Goal: Task Accomplishment & Management: Manage account settings

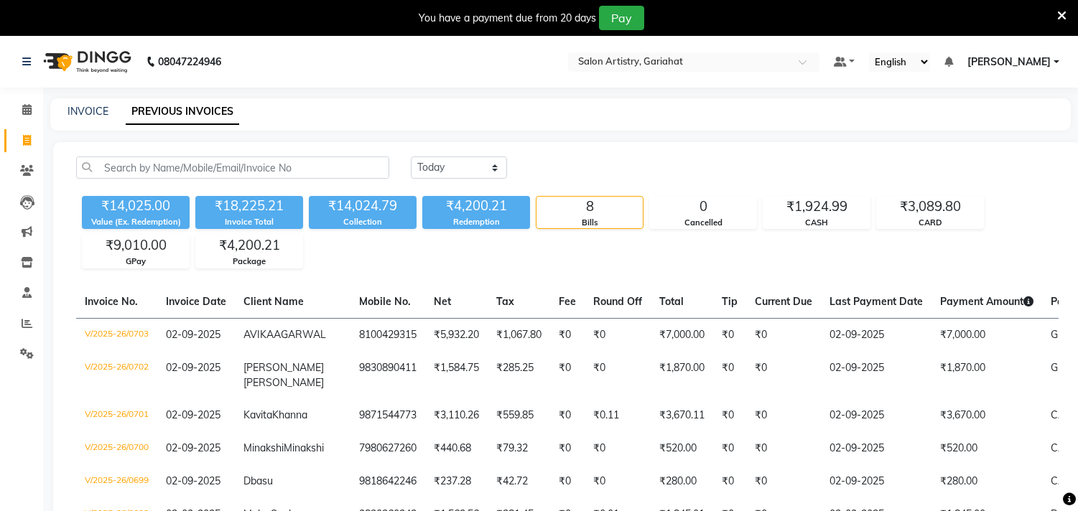
select select "[DATE]"
click at [27, 163] on span at bounding box center [26, 171] width 25 height 17
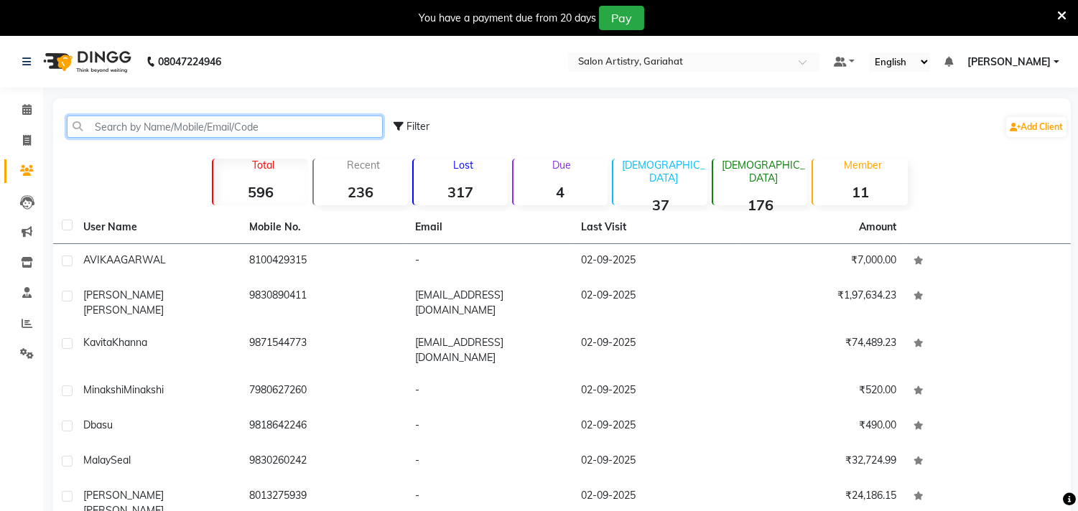
click at [193, 124] on input "text" at bounding box center [225, 127] width 316 height 22
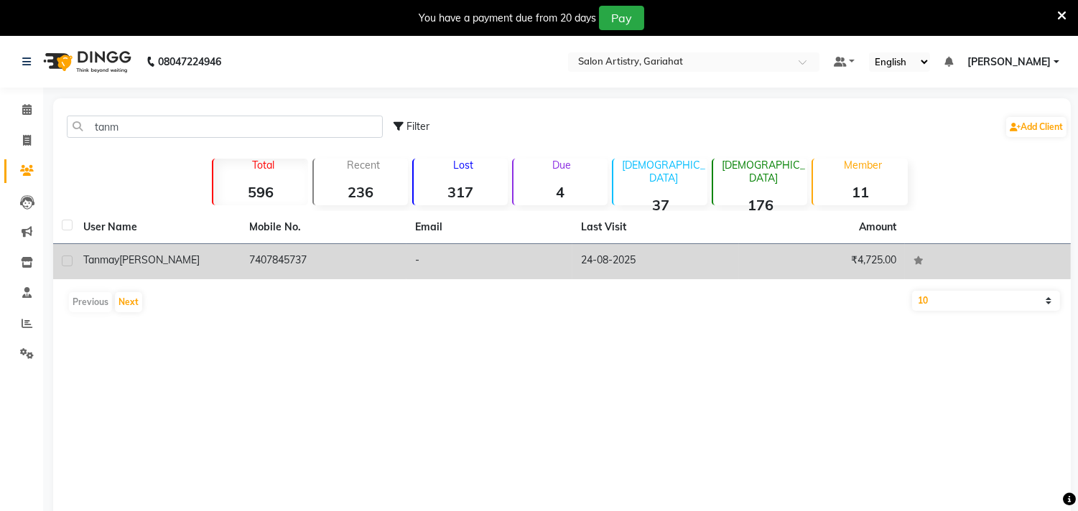
click at [159, 262] on span "Banerjee" at bounding box center [159, 260] width 80 height 13
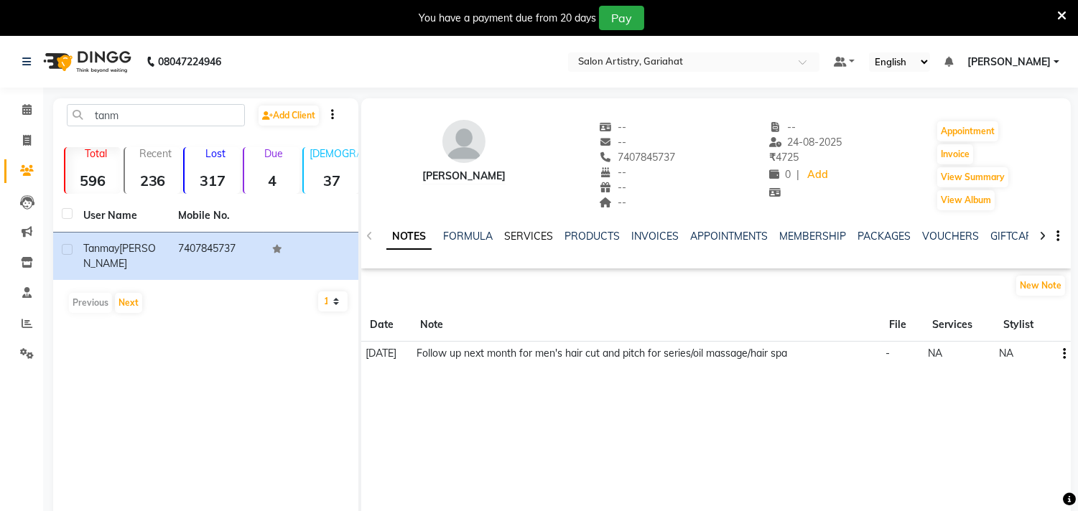
click at [521, 236] on link "SERVICES" at bounding box center [528, 236] width 49 height 13
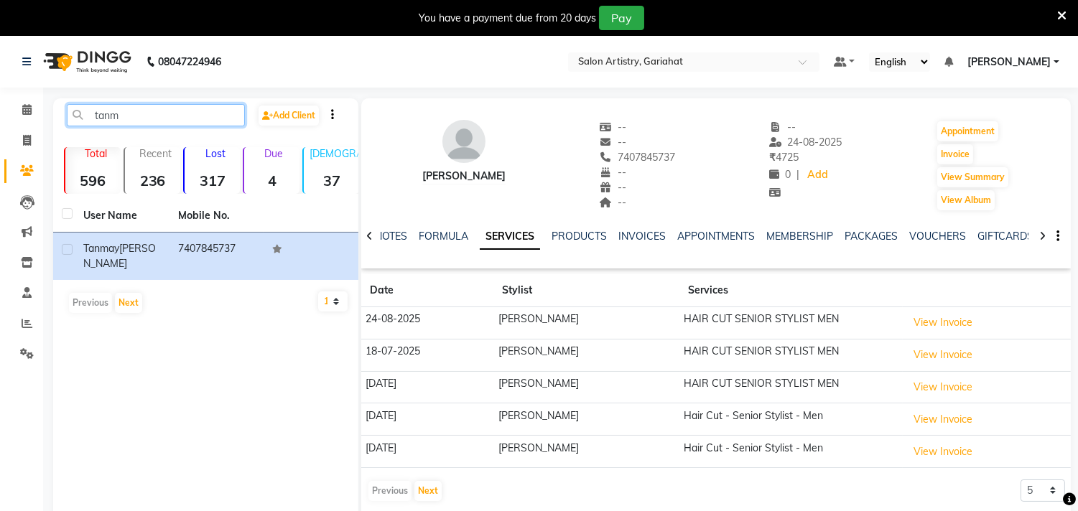
click at [161, 113] on input "tanm" at bounding box center [156, 115] width 178 height 22
type input "t"
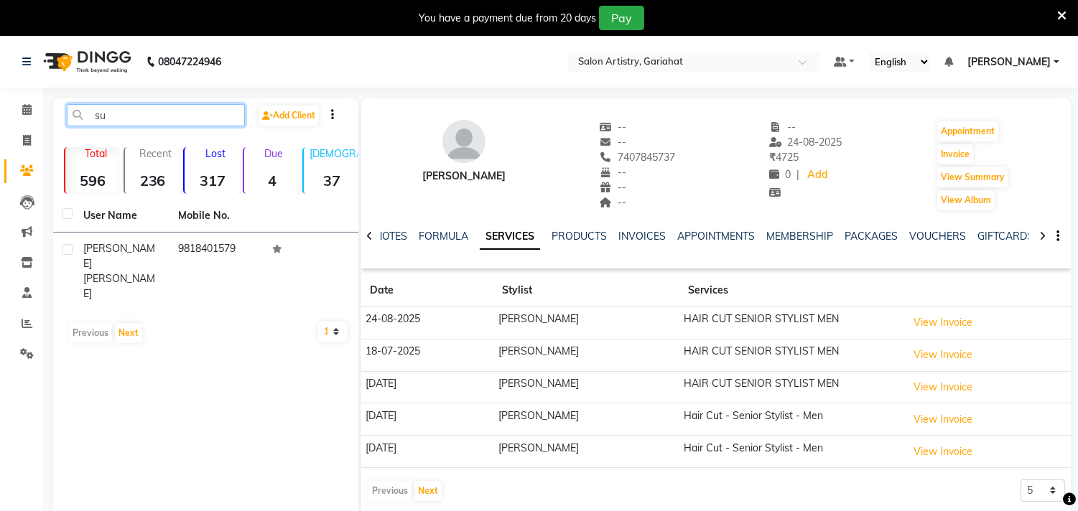
type input "s"
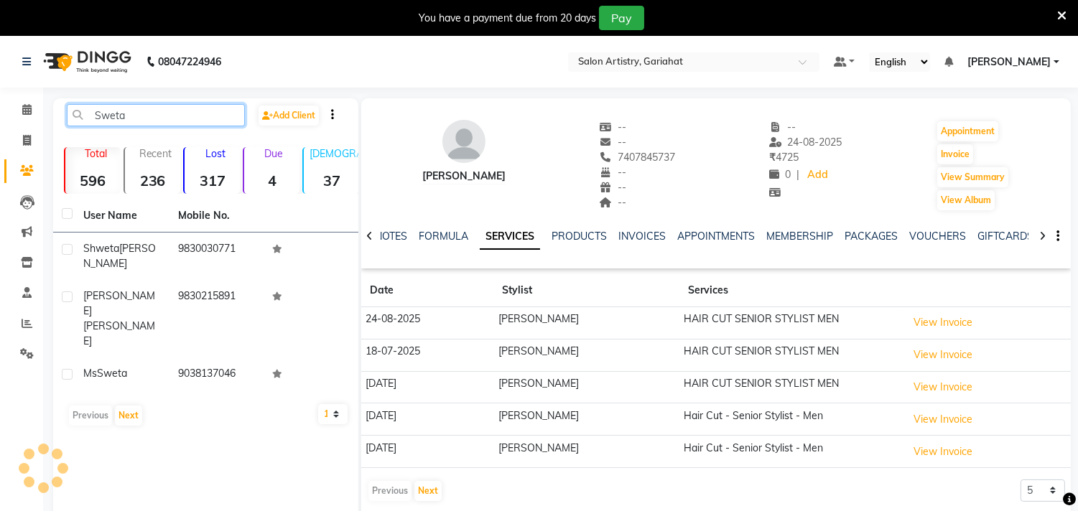
type input "Sweta"
